Goal: Find specific page/section: Find specific page/section

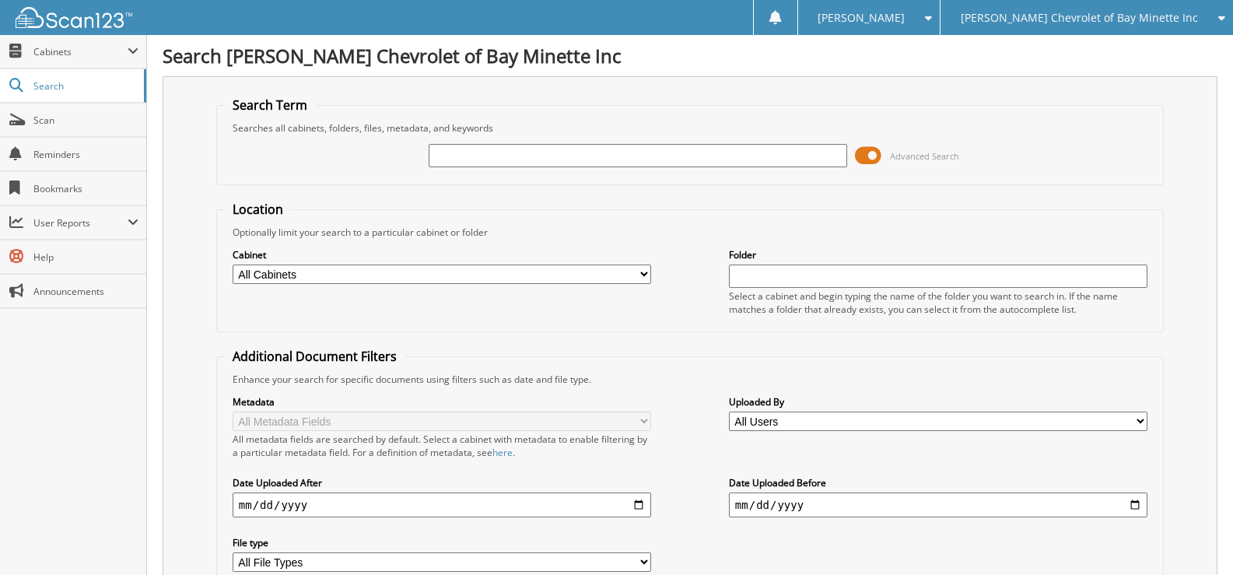
click at [471, 159] on input "text" at bounding box center [638, 155] width 418 height 23
type input "2615066"
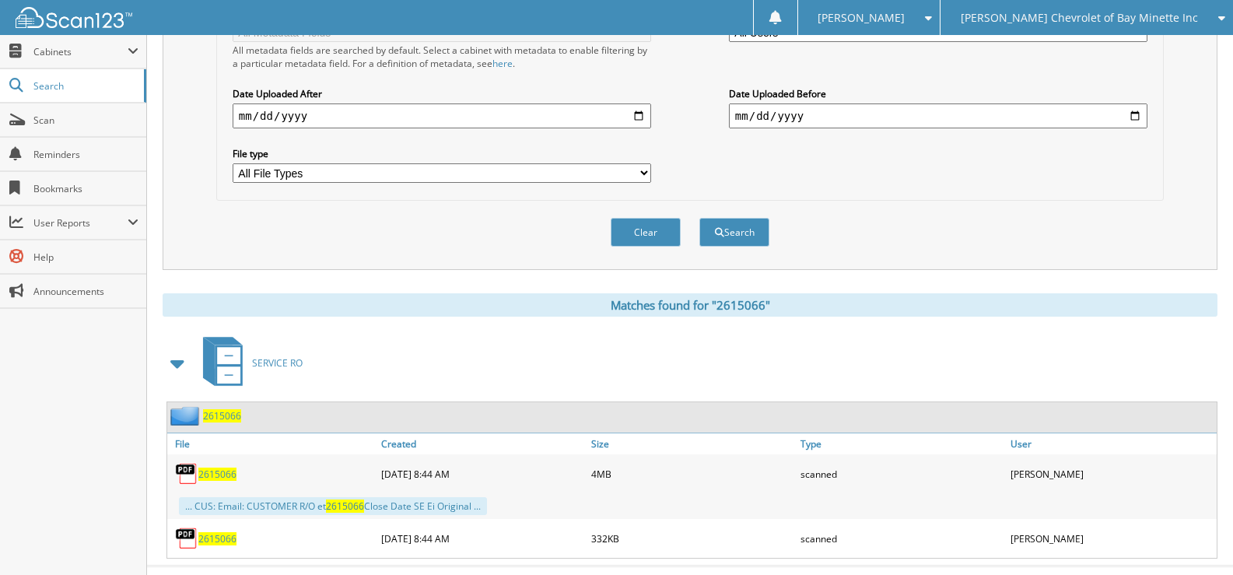
scroll to position [420, 0]
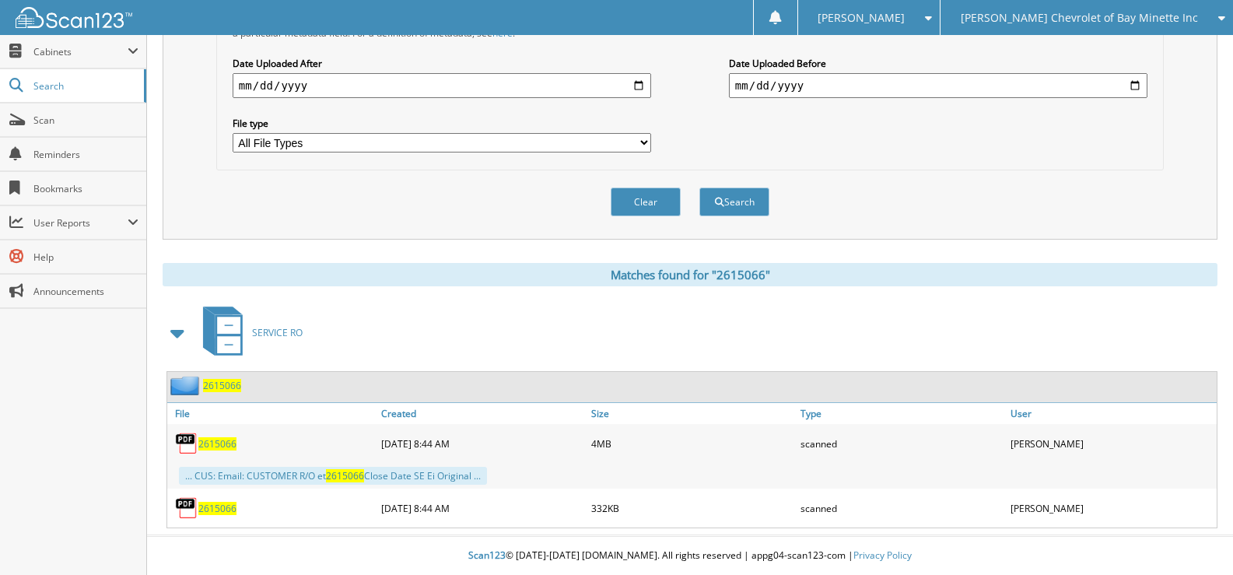
click at [212, 447] on span "2615066" at bounding box center [217, 443] width 38 height 13
click at [215, 511] on span "2615066" at bounding box center [217, 508] width 38 height 13
click at [60, 119] on span "Scan" at bounding box center [85, 120] width 105 height 13
